Goal: Information Seeking & Learning: Learn about a topic

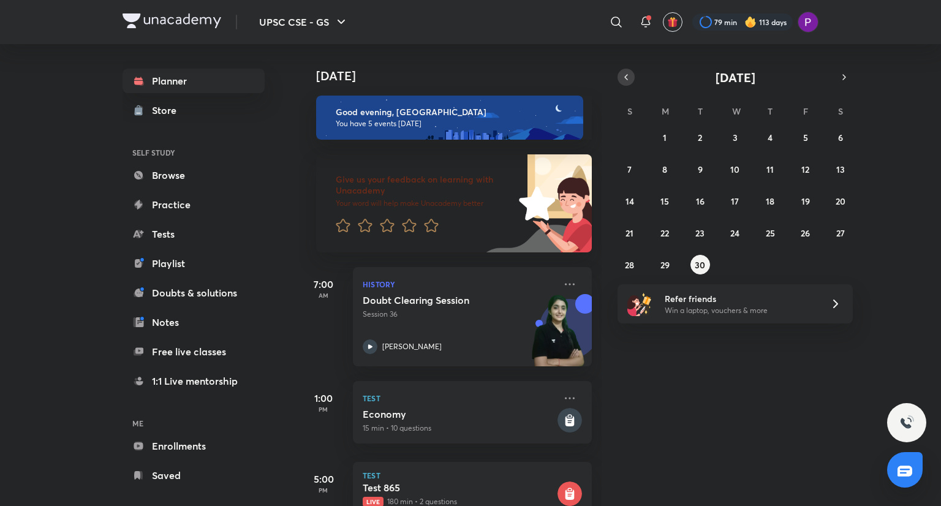
click at [632, 80] on button "button" at bounding box center [626, 77] width 17 height 17
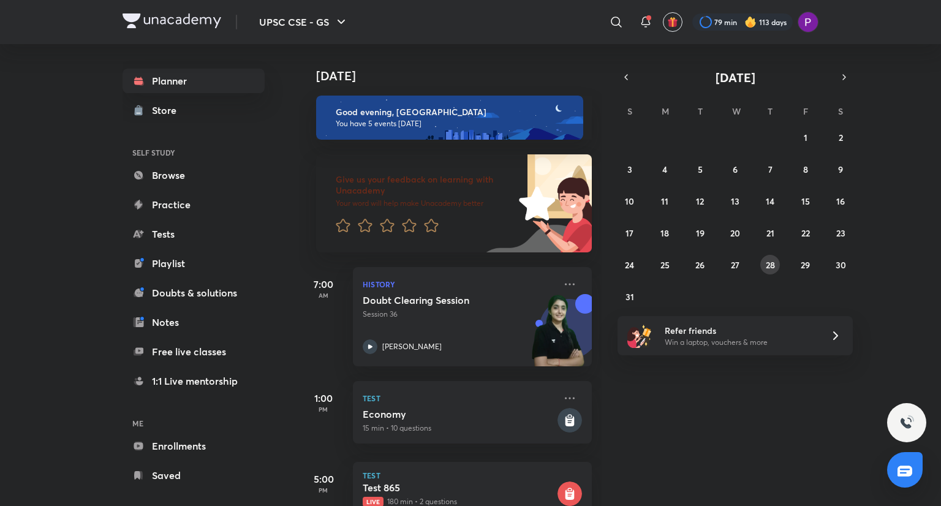
click at [766, 260] on abbr "28" at bounding box center [770, 265] width 9 height 12
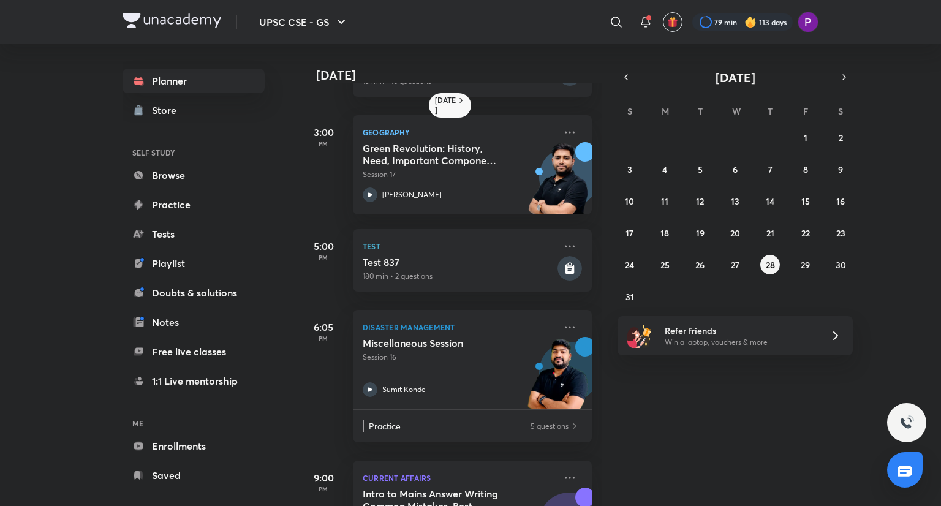
scroll to position [446, 0]
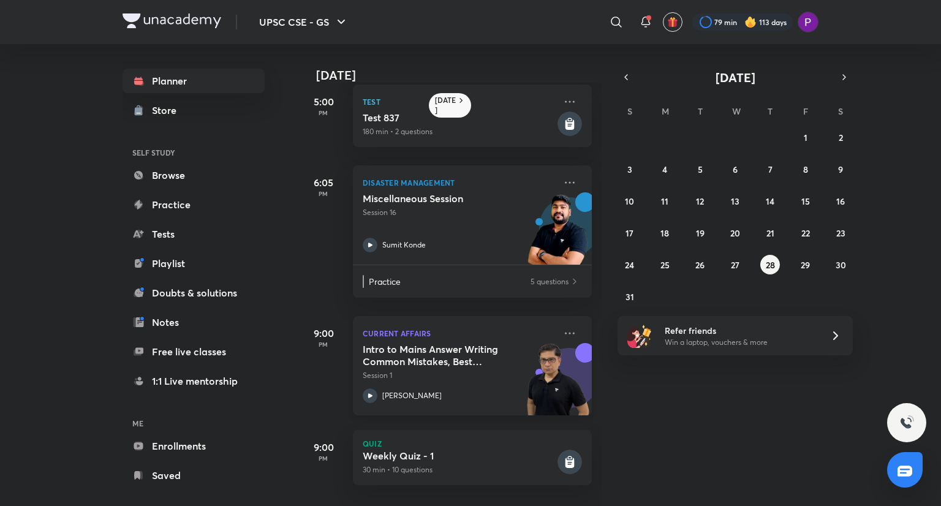
click at [450, 376] on div "Intro to Mains Answer Writing Common Mistakes, Best Practices & Trend Analysis …" at bounding box center [459, 373] width 192 height 60
